Goal: Task Accomplishment & Management: Manage account settings

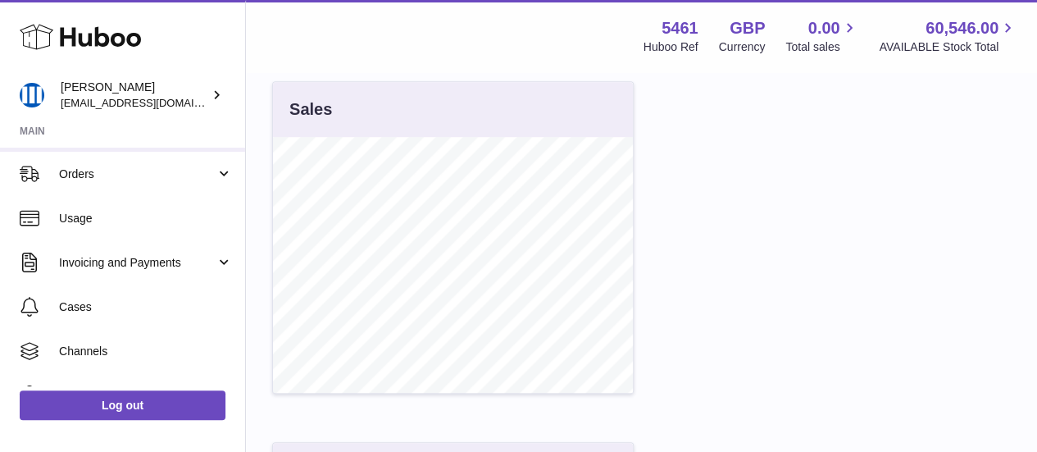
scroll to position [174, 0]
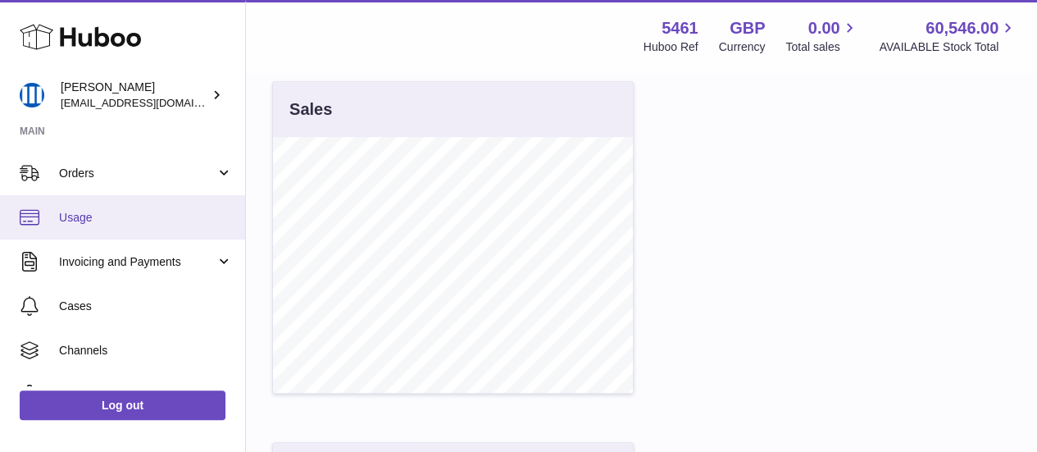
click at [96, 225] on link "Usage" at bounding box center [122, 217] width 245 height 44
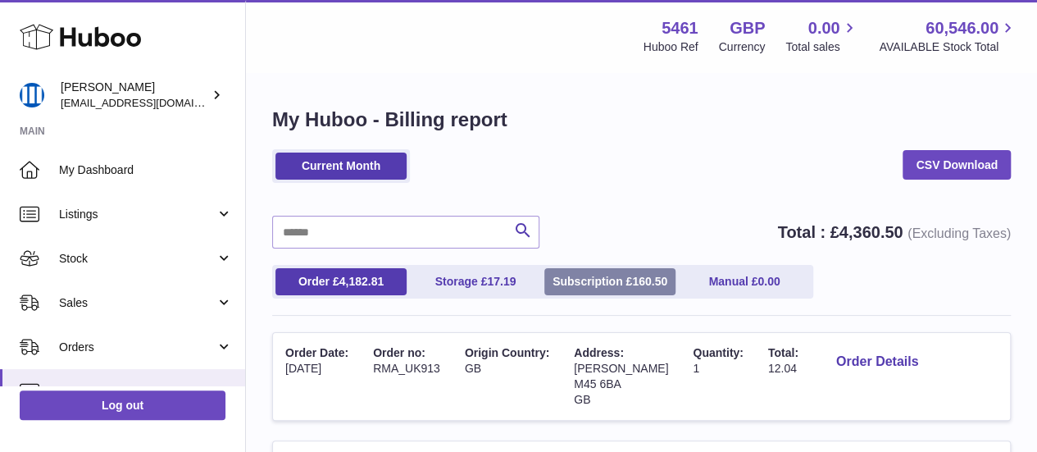
click at [579, 283] on link "Subscription £ 160.50" at bounding box center [609, 281] width 131 height 27
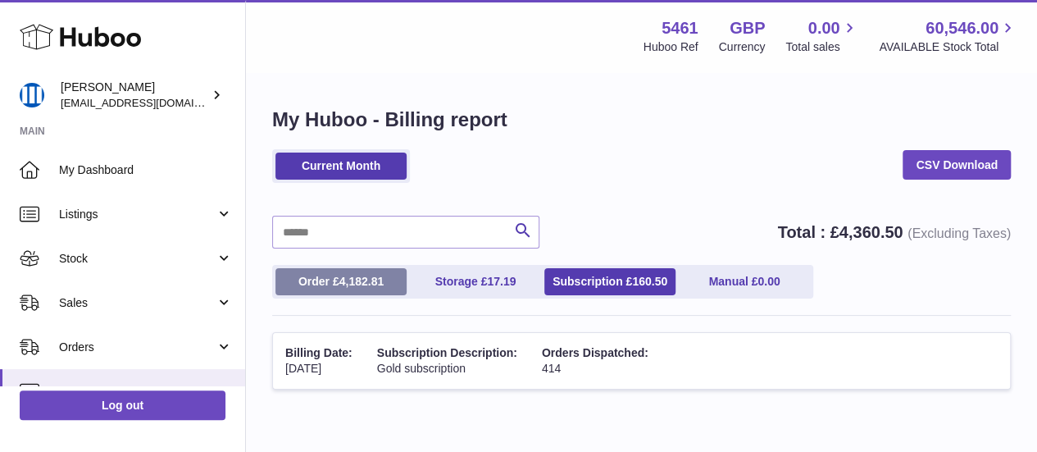
click at [331, 276] on link "Order £ 4,182.81" at bounding box center [340, 281] width 131 height 27
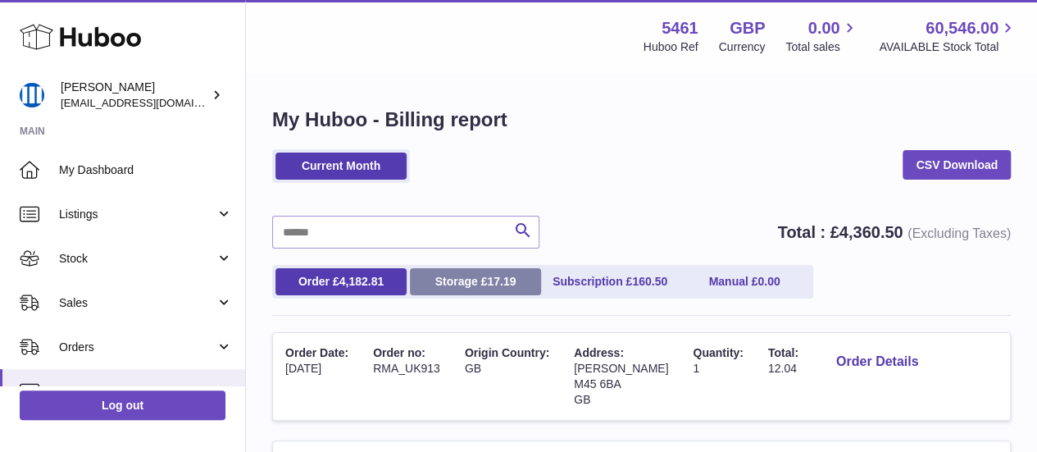
scroll to position [212, 0]
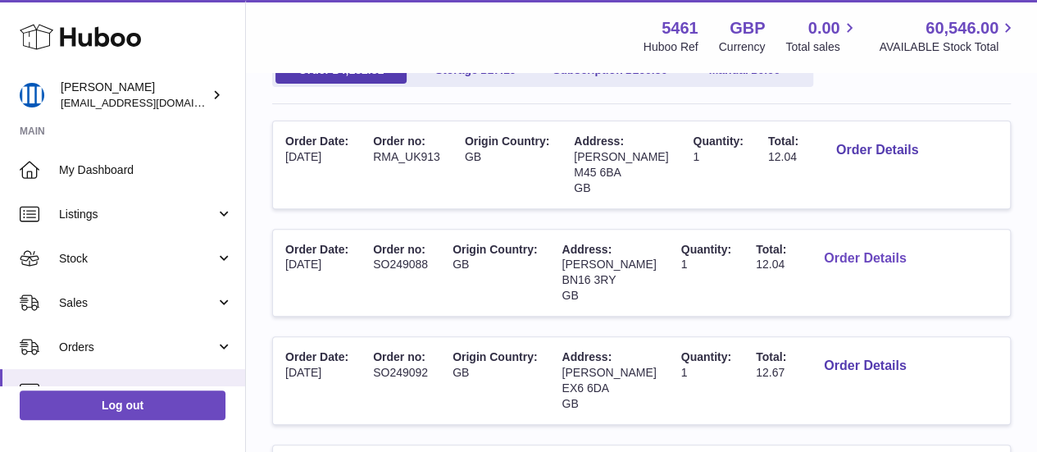
click at [865, 259] on button "Order Details" at bounding box center [865, 259] width 108 height 34
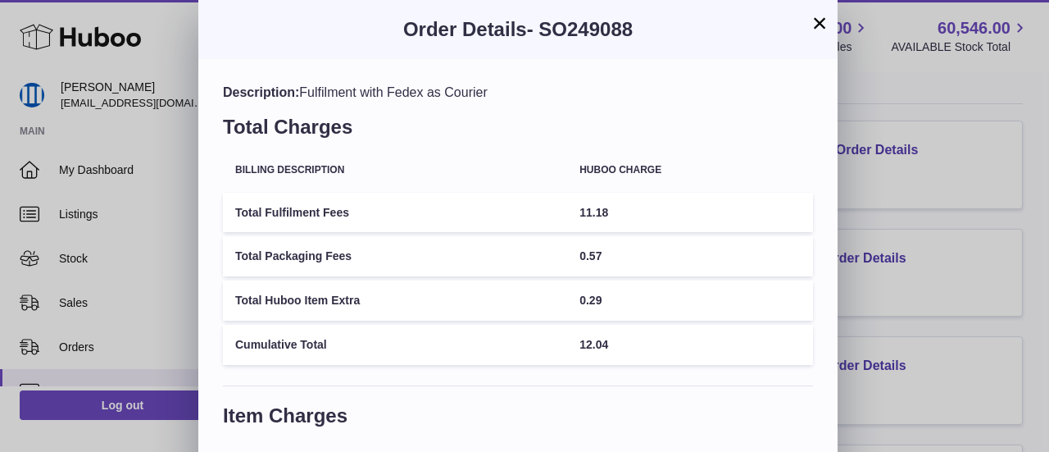
click at [870, 291] on div "× Order Details - SO249088 Description: Fulfilment with Fedex as Courier Total …" at bounding box center [524, 344] width 1049 height 689
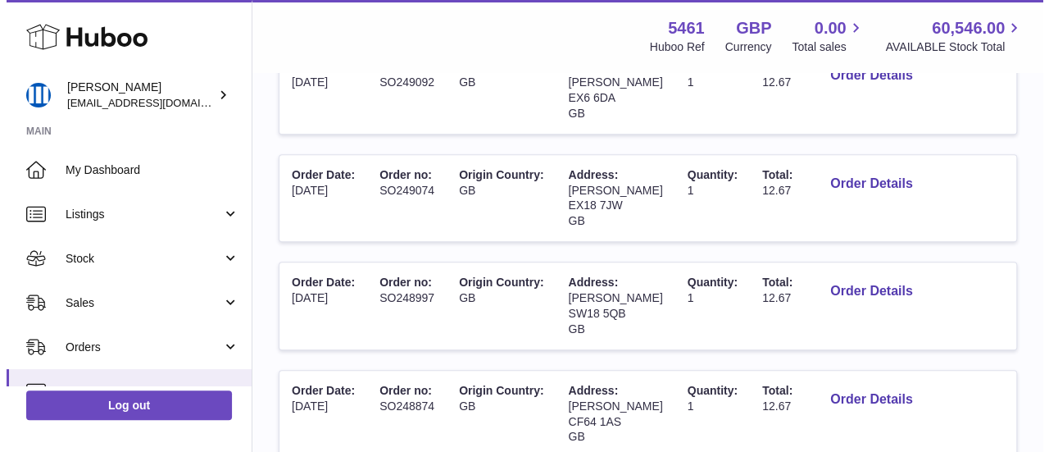
scroll to position [505, 0]
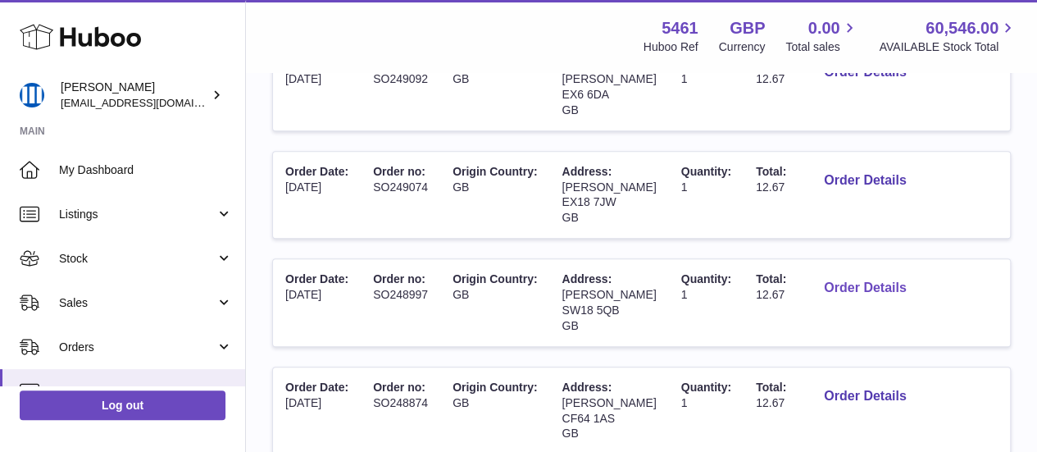
click at [866, 287] on button "Order Details" at bounding box center [865, 288] width 108 height 34
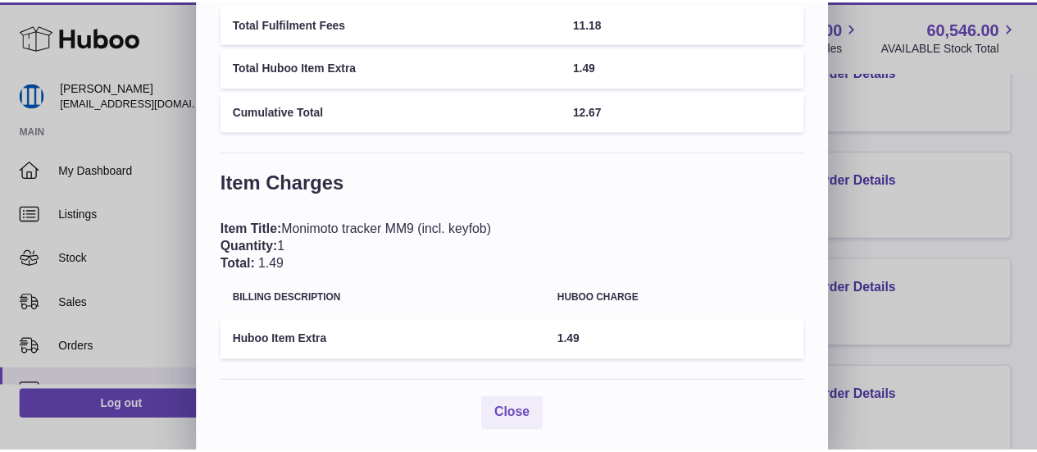
scroll to position [190, 0]
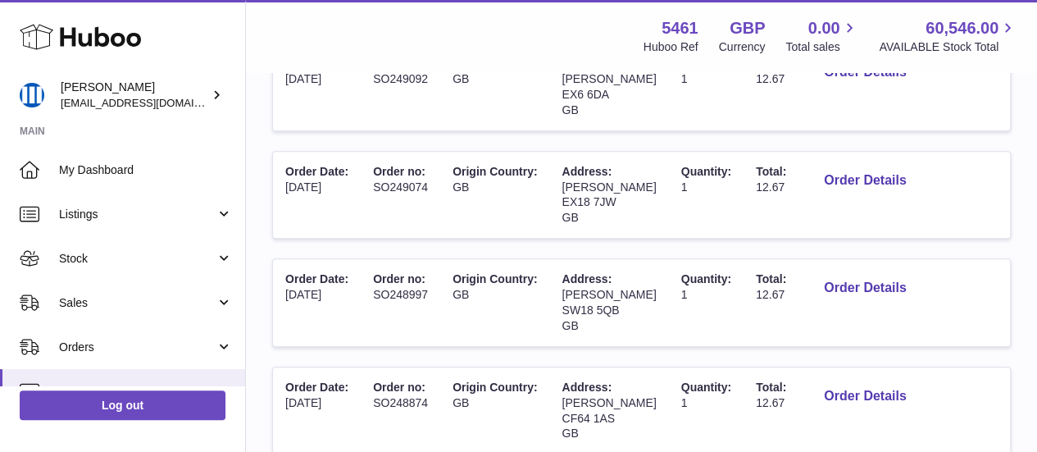
click at [901, 263] on div at bounding box center [518, 226] width 1037 height 452
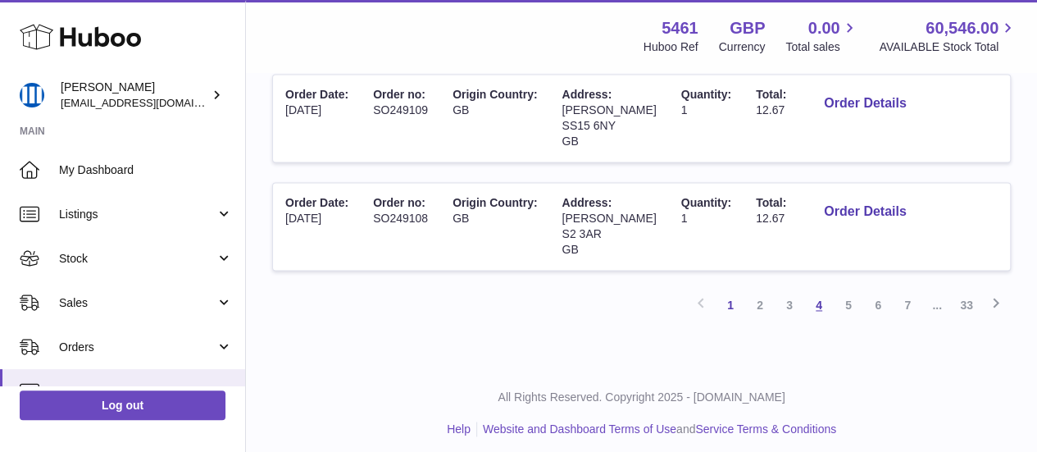
click at [821, 301] on link "4" at bounding box center [819, 305] width 30 height 30
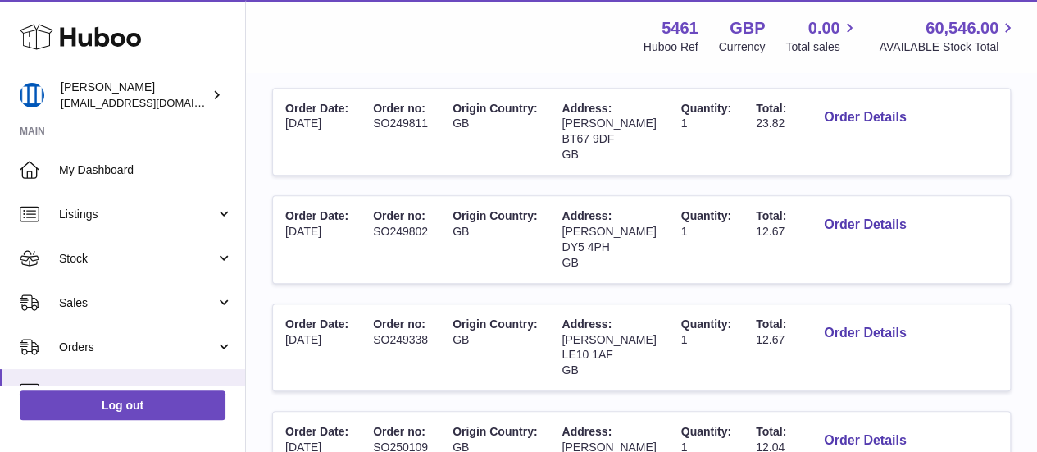
scroll to position [359, 0]
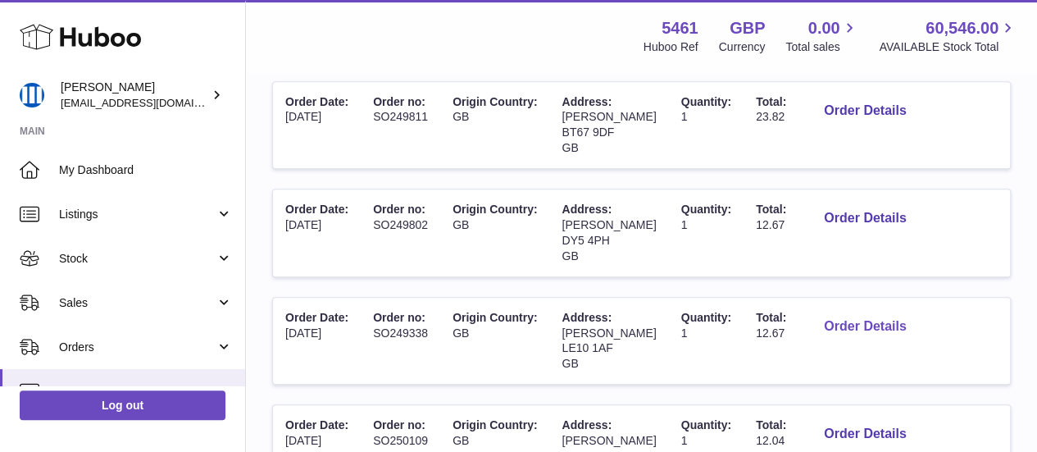
click at [857, 332] on button "Order Details" at bounding box center [865, 327] width 108 height 34
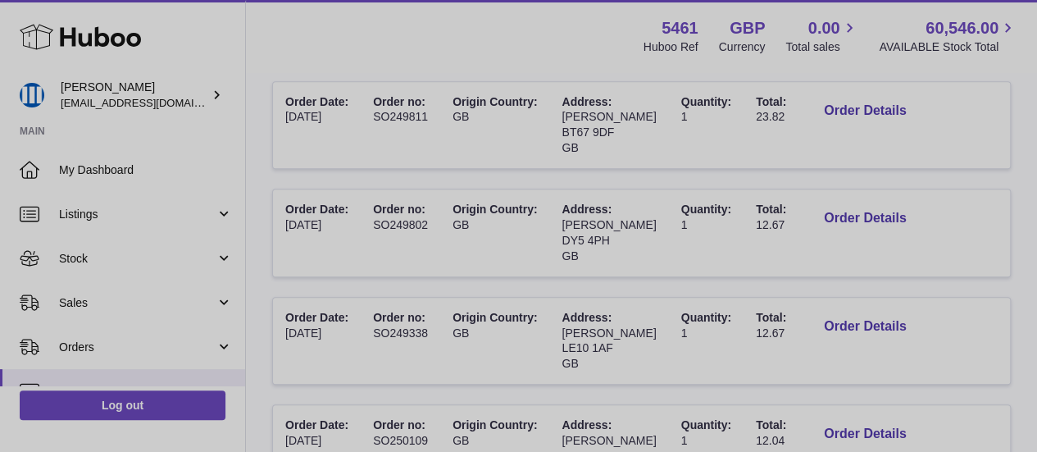
click at [900, 263] on div at bounding box center [518, 226] width 1037 height 452
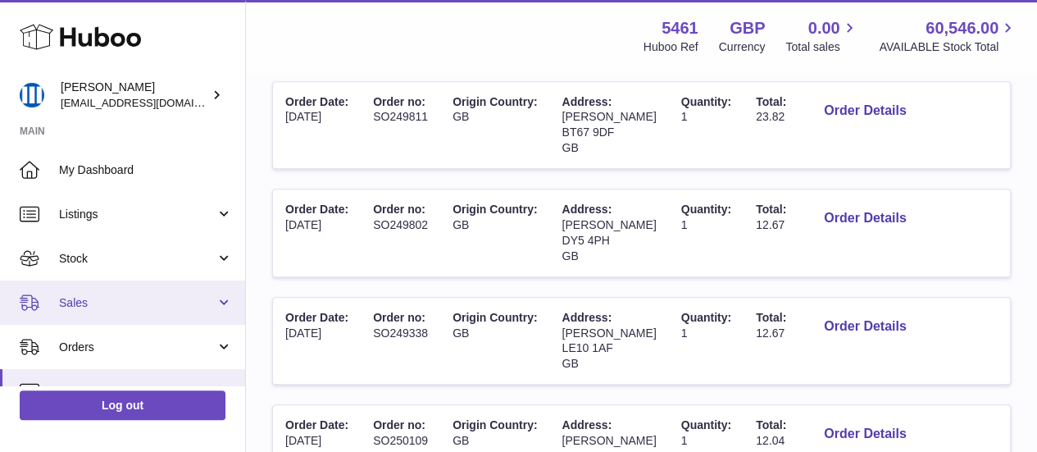
scroll to position [245, 0]
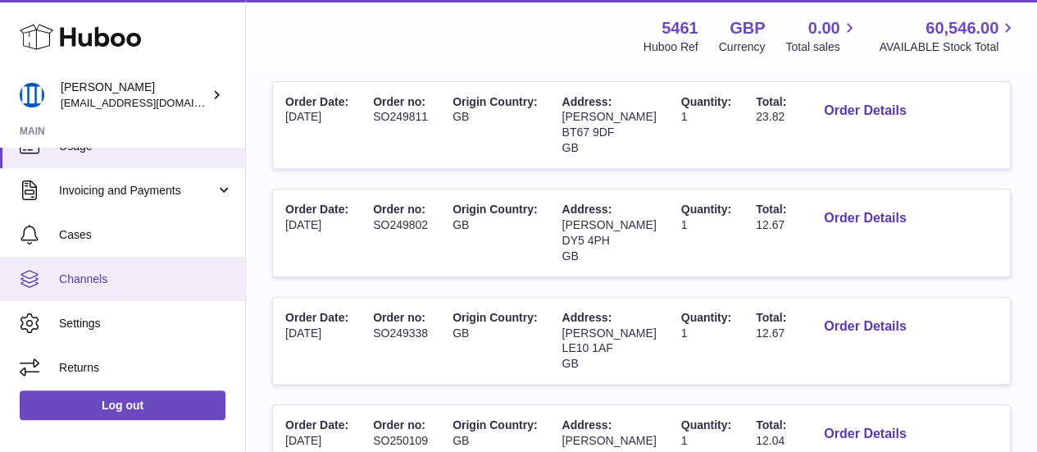
click at [121, 275] on span "Channels" at bounding box center [146, 279] width 174 height 16
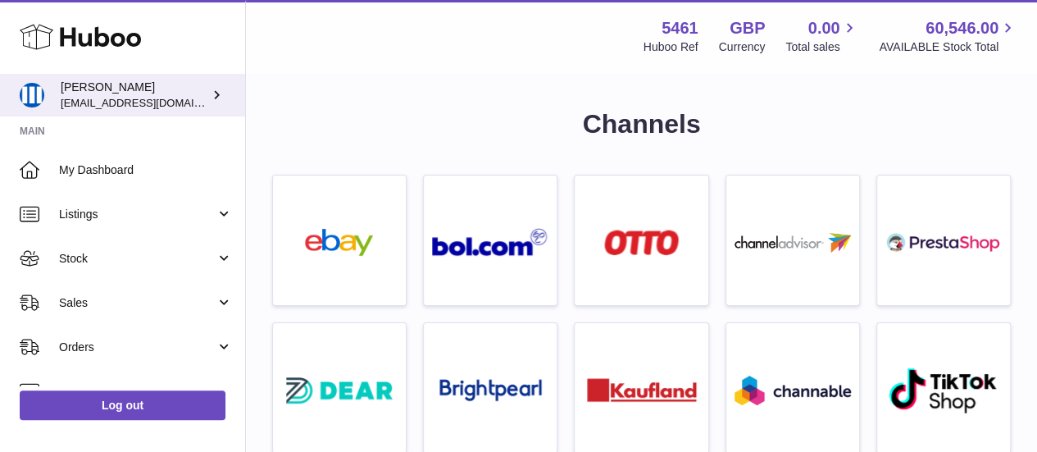
click at [180, 82] on div "[PERSON_NAME] [EMAIL_ADDRESS][DOMAIN_NAME]" at bounding box center [135, 95] width 148 height 31
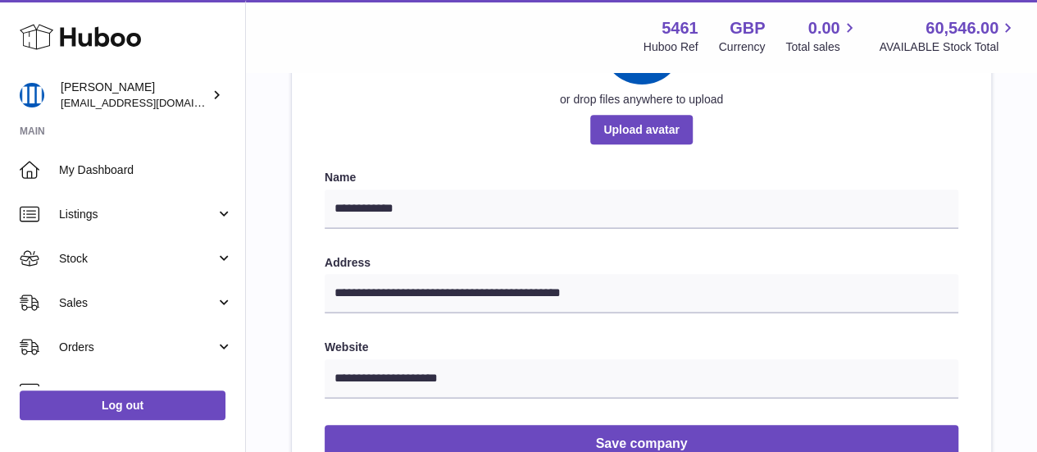
scroll to position [291, 0]
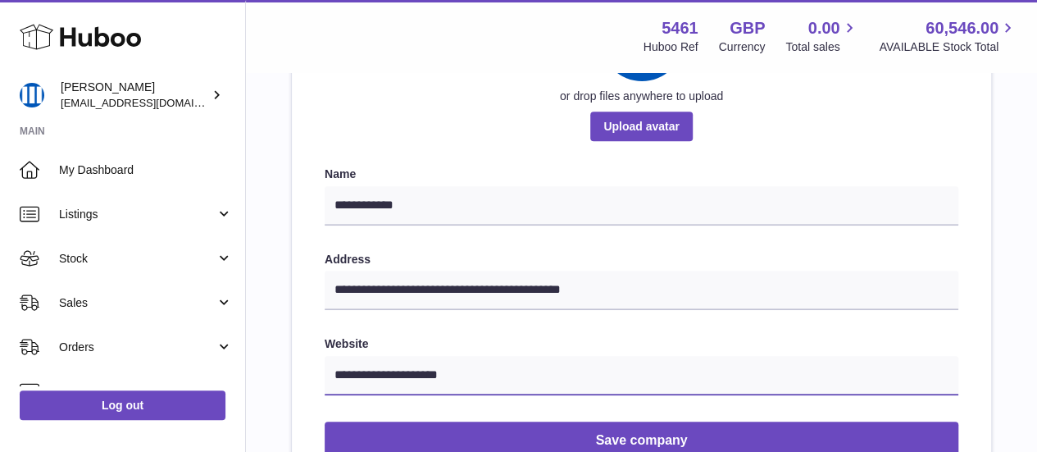
drag, startPoint x: 507, startPoint y: 381, endPoint x: 316, endPoint y: 370, distance: 192.2
click at [316, 370] on div "**********" at bounding box center [641, 214] width 699 height 557
